Goal: Navigation & Orientation: Find specific page/section

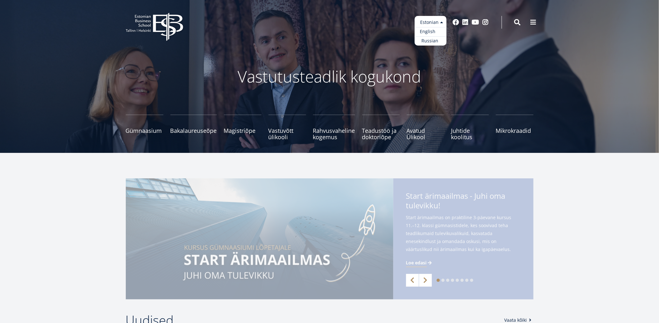
click at [436, 33] on link "English" at bounding box center [431, 31] width 32 height 9
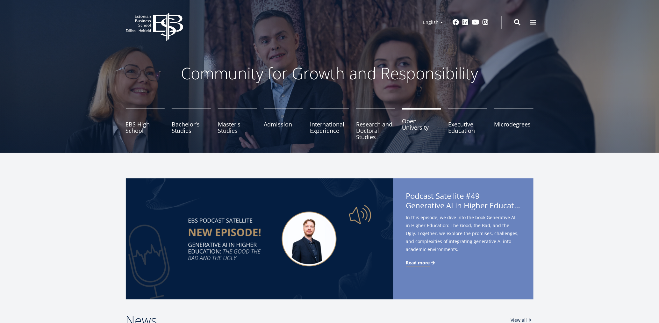
click at [415, 131] on link "Open University" at bounding box center [421, 124] width 39 height 32
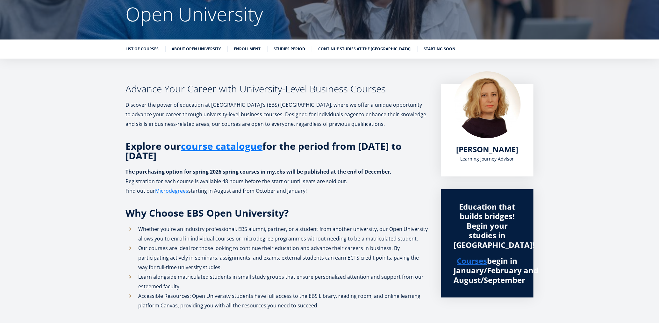
scroll to position [53, 0]
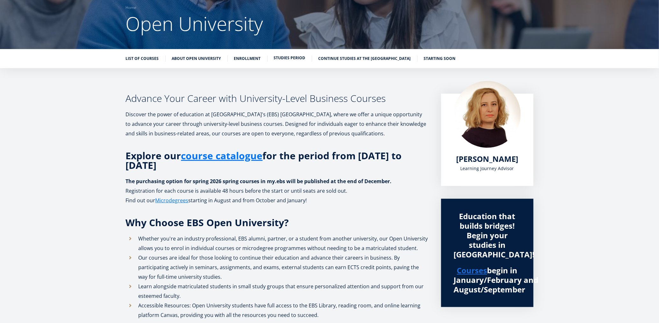
click at [293, 60] on link "Studies period" at bounding box center [290, 58] width 32 height 6
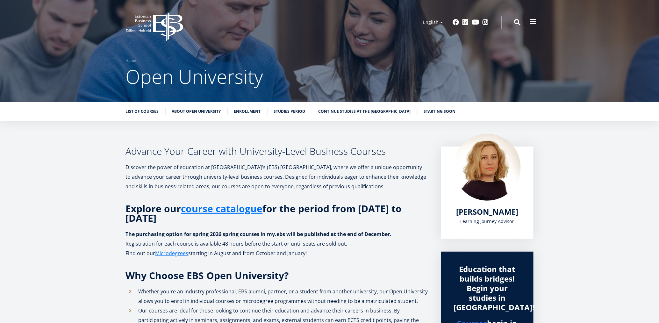
click at [530, 20] on span at bounding box center [533, 21] width 6 height 6
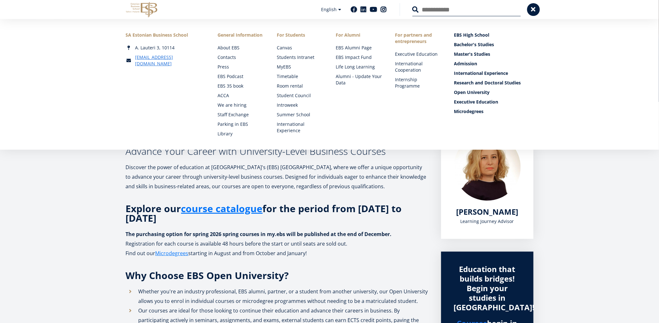
scroll to position [53, 0]
